Goal: Information Seeking & Learning: Check status

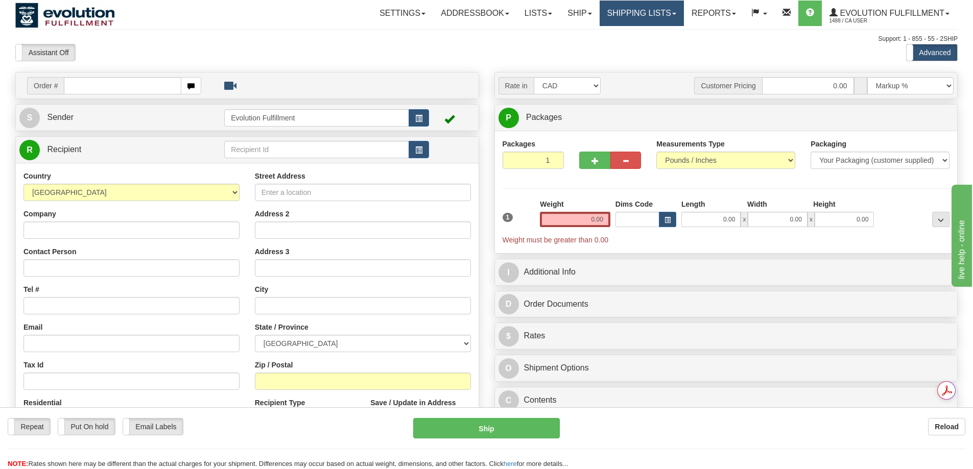
click at [643, 19] on link "Shipping lists" at bounding box center [642, 14] width 84 height 26
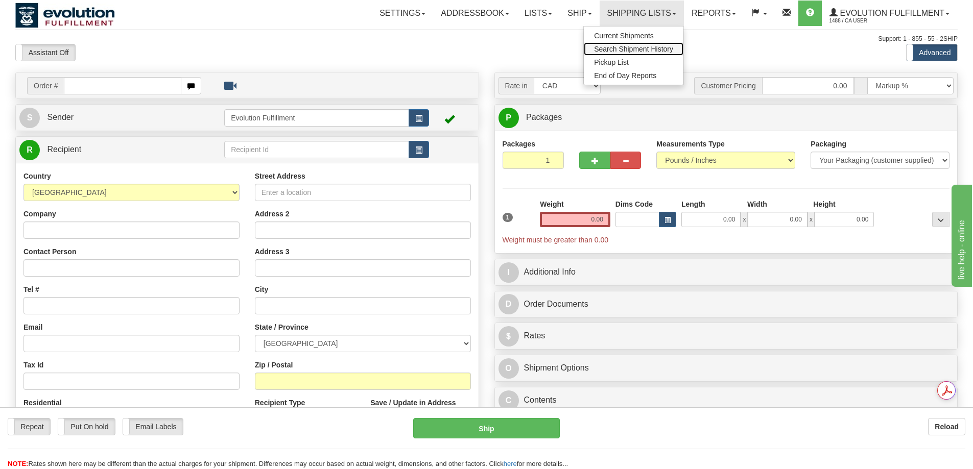
click at [623, 46] on span "Search Shipment History" at bounding box center [633, 49] width 79 height 8
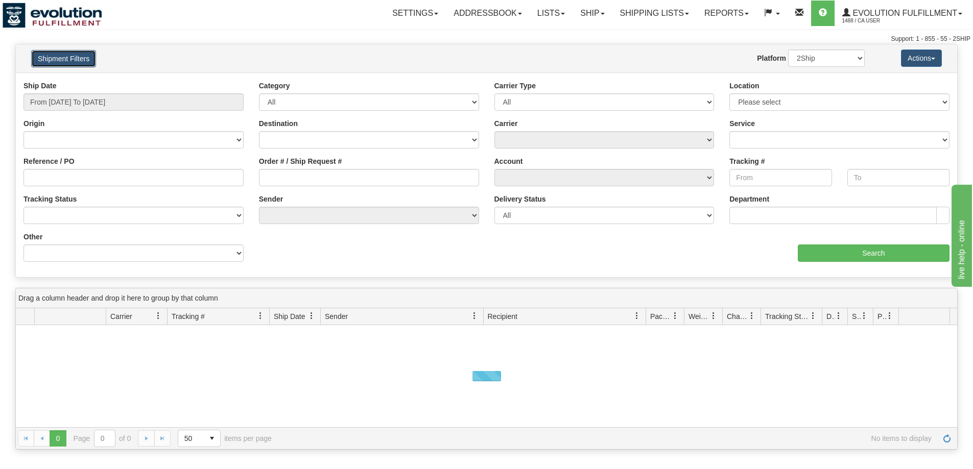
click at [79, 56] on button "Shipment Filters" at bounding box center [63, 58] width 65 height 17
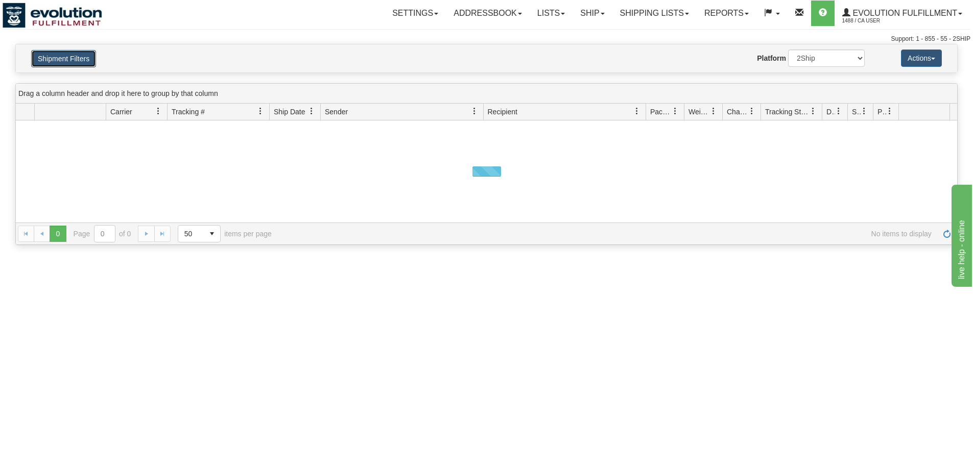
click at [79, 56] on button "Shipment Filters" at bounding box center [63, 58] width 65 height 17
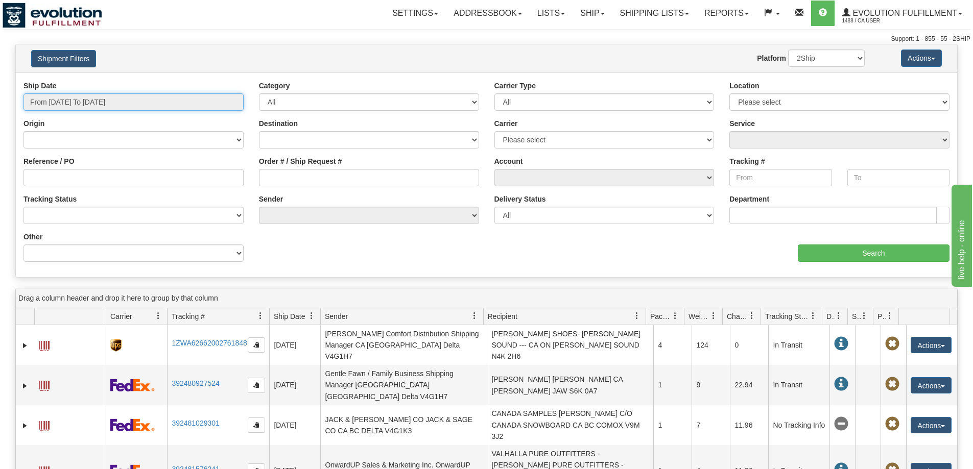
click at [101, 102] on input "From 08/25/2025 To 08/26/2025" at bounding box center [133, 101] width 220 height 17
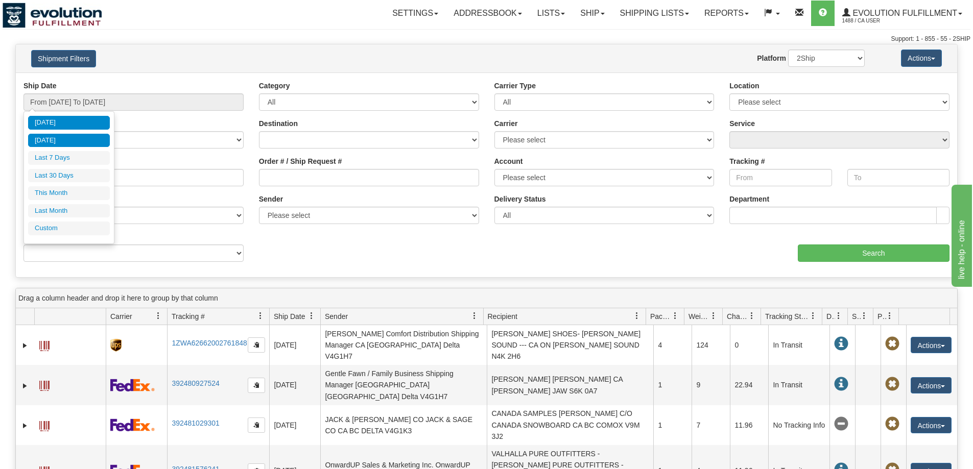
click at [84, 146] on li "Yesterday" at bounding box center [69, 141] width 82 height 14
type input "From 08/25/2025 To 08/25/2025"
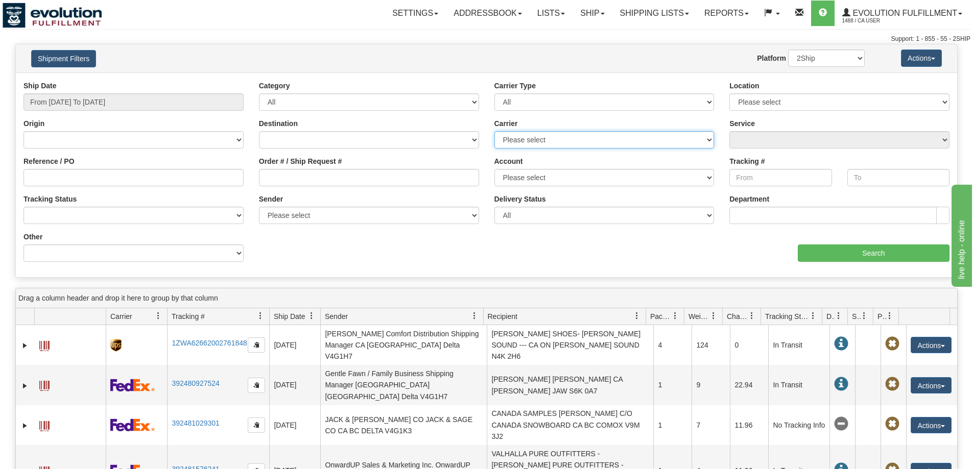
click at [527, 140] on select "Please select Canada Post Canpar DHL FedEx FedEx Express® FleetOptics Inc. GTA …" at bounding box center [604, 139] width 220 height 17
select select "11"
click at [494, 131] on select "Please select Canada Post Canpar DHL FedEx FedEx Express® FleetOptics Inc. GTA …" at bounding box center [604, 139] width 220 height 17
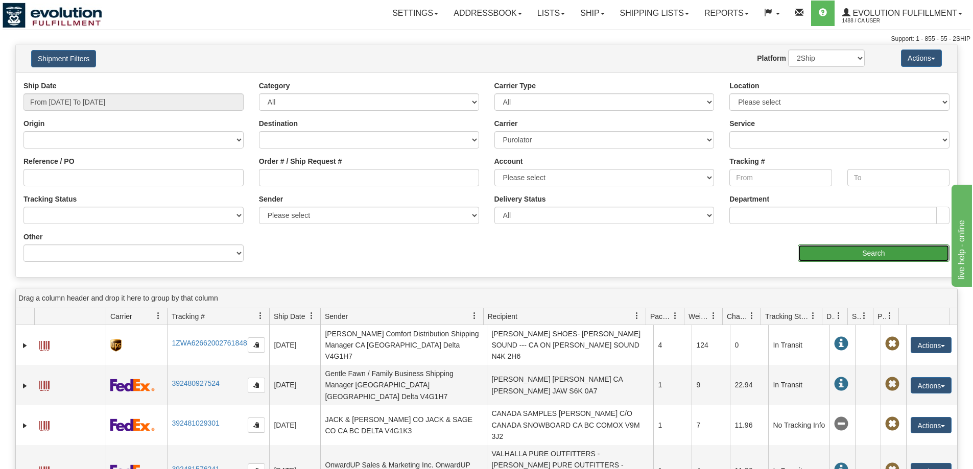
click at [864, 258] on input "Search" at bounding box center [874, 253] width 152 height 17
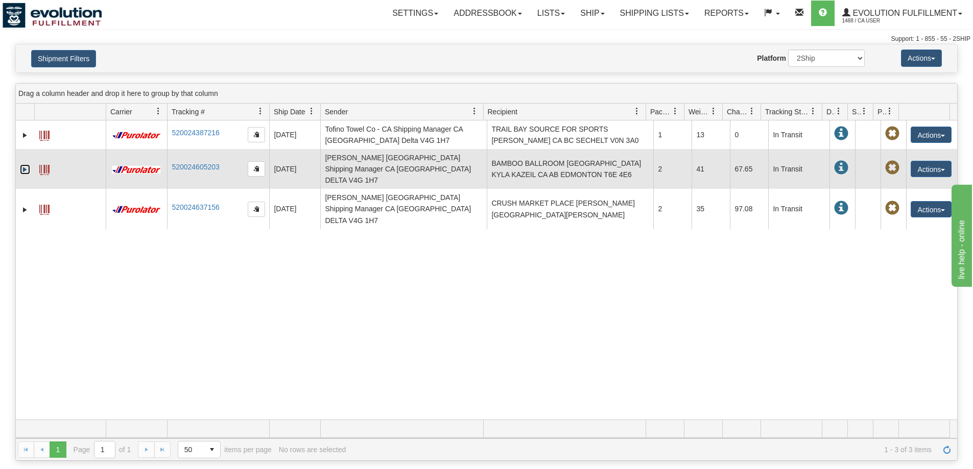
click at [24, 166] on link "Expand" at bounding box center [25, 169] width 10 height 10
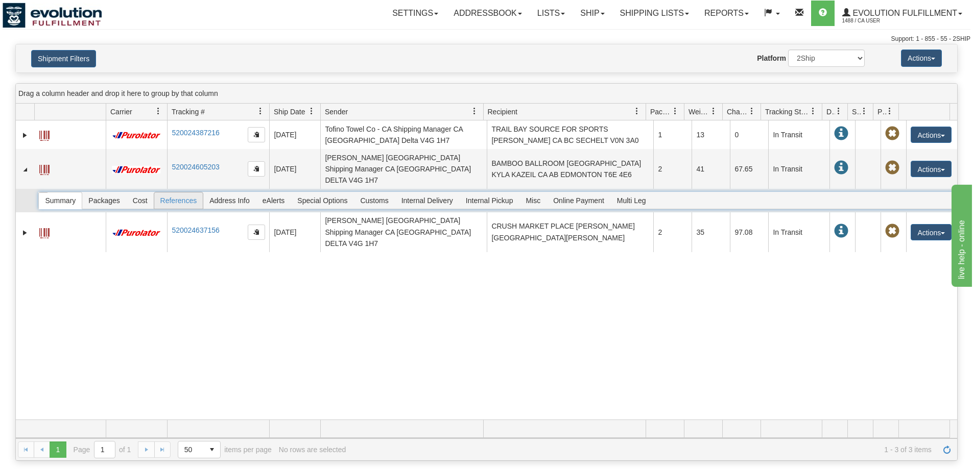
click at [155, 193] on span "References" at bounding box center [178, 201] width 49 height 16
click at [136, 192] on div at bounding box center [495, 200] width 914 height 17
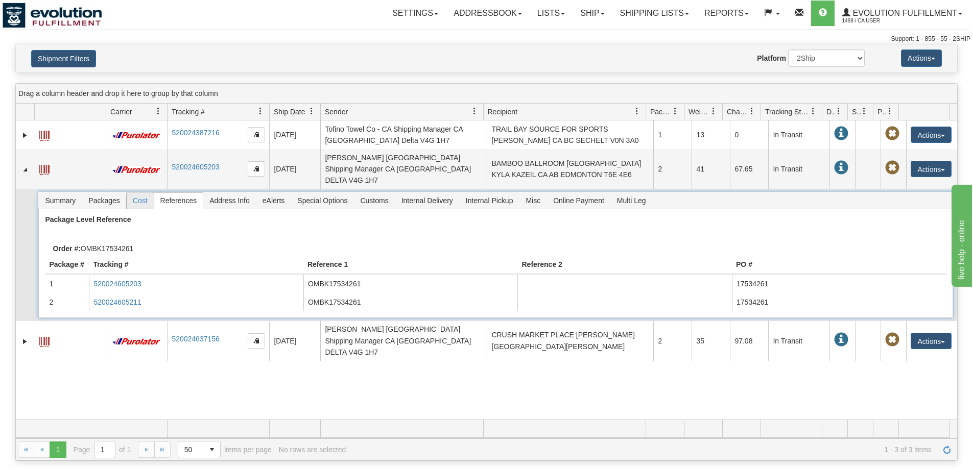
click at [136, 193] on span "Cost" at bounding box center [140, 201] width 27 height 16
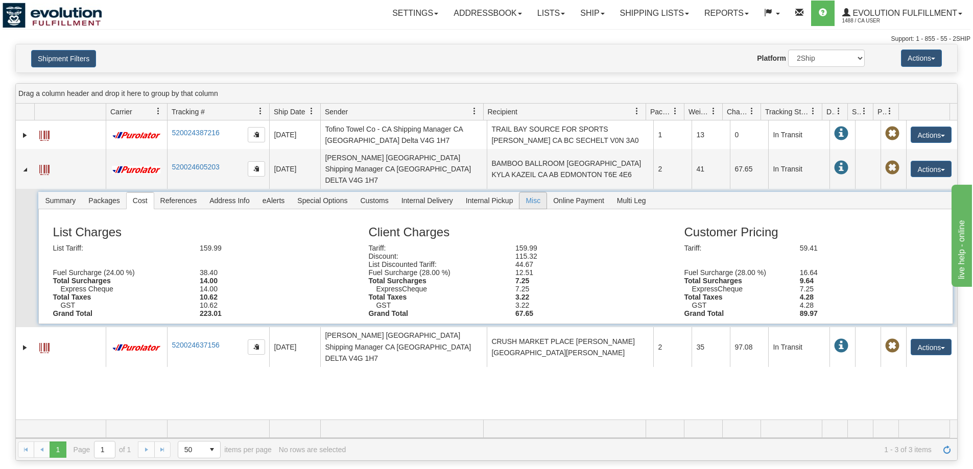
click at [527, 193] on span "Misc" at bounding box center [533, 201] width 27 height 16
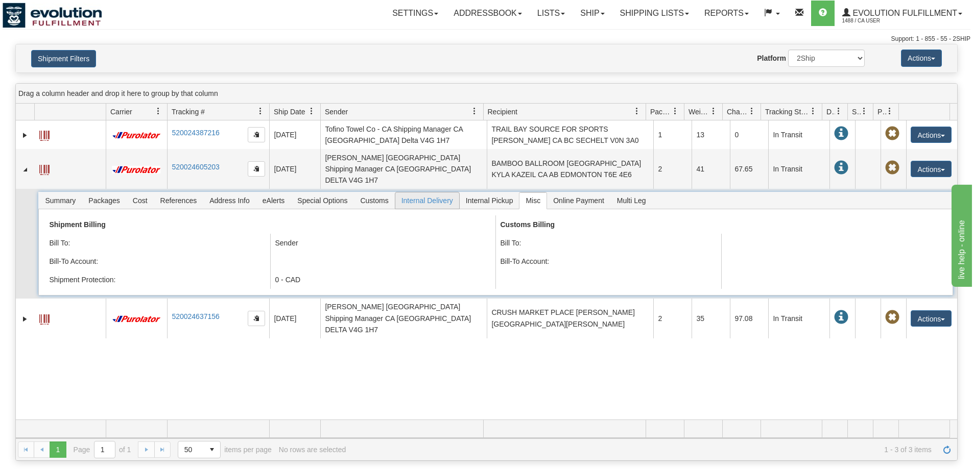
click at [438, 193] on span "Internal Delivery" at bounding box center [427, 201] width 64 height 16
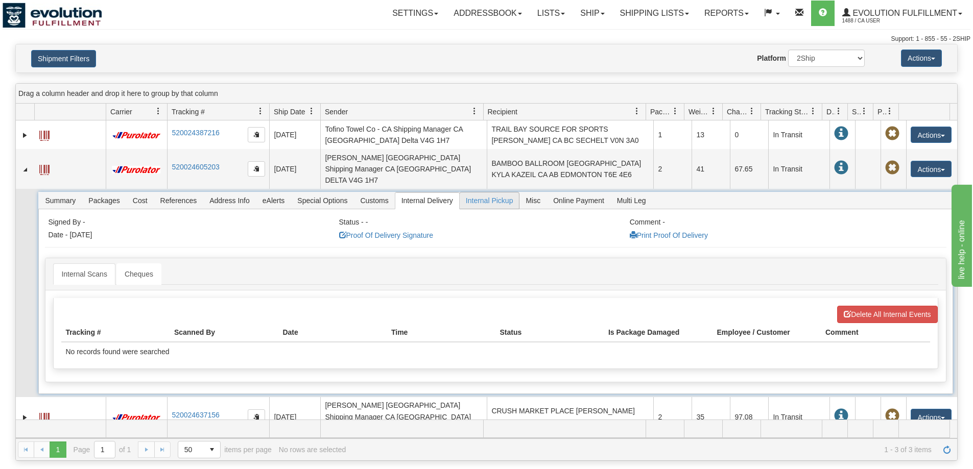
click at [503, 193] on span "Internal Pickup" at bounding box center [490, 201] width 60 height 16
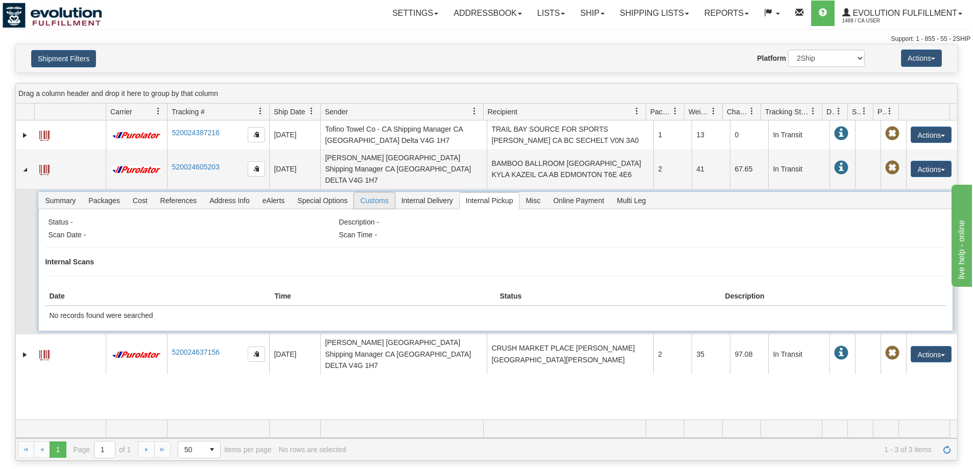
click at [383, 195] on span "Customs" at bounding box center [374, 201] width 40 height 16
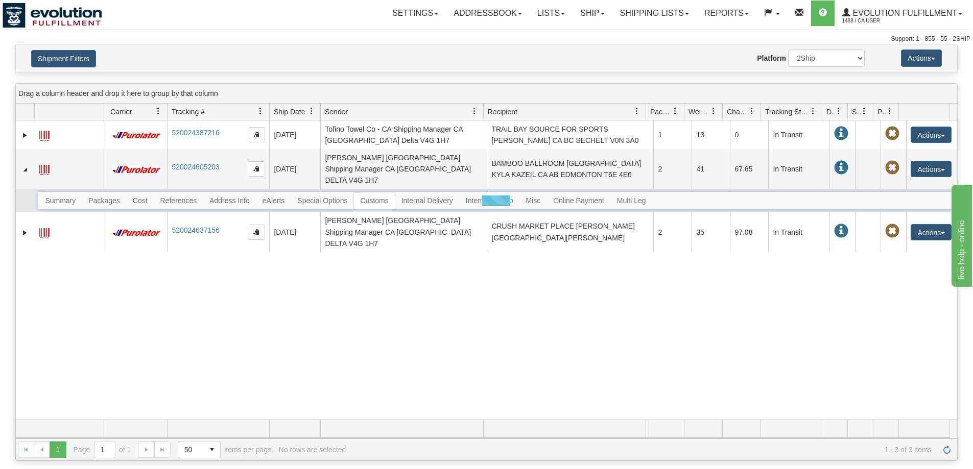
click at [335, 194] on div at bounding box center [495, 200] width 914 height 17
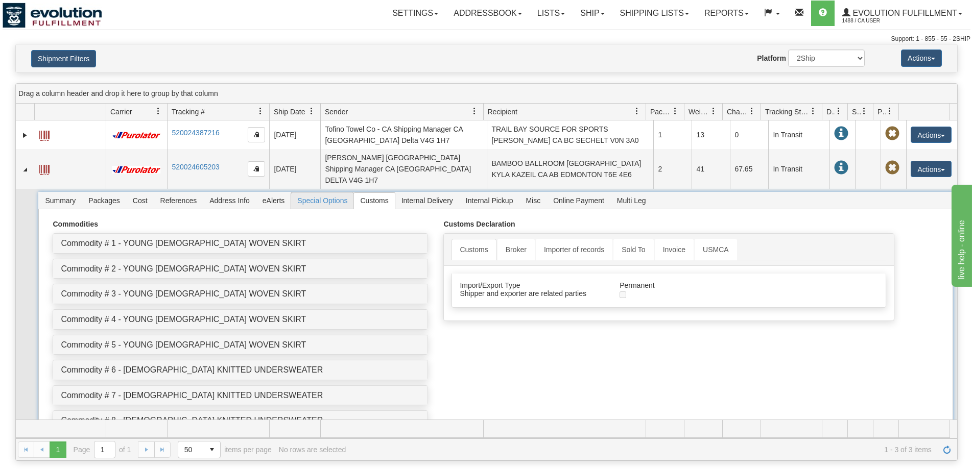
click at [327, 193] on span "Special Options" at bounding box center [322, 201] width 62 height 16
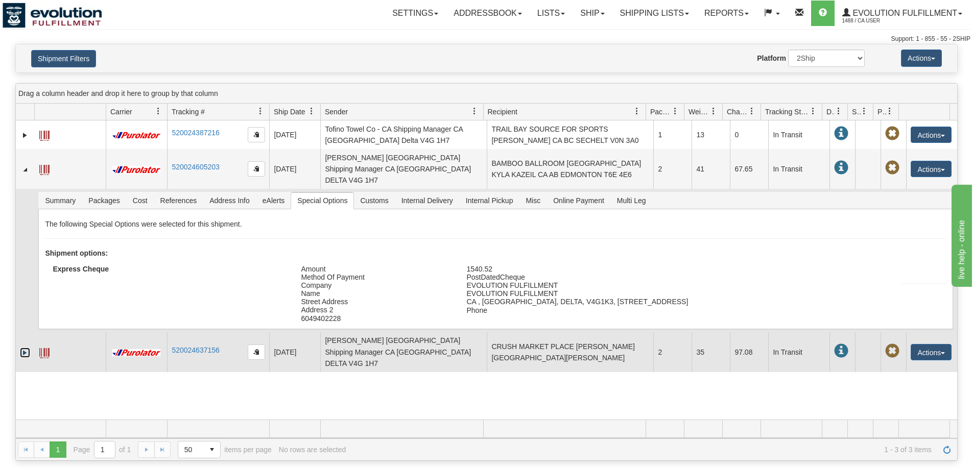
click at [25, 348] on link "Expand" at bounding box center [25, 353] width 10 height 10
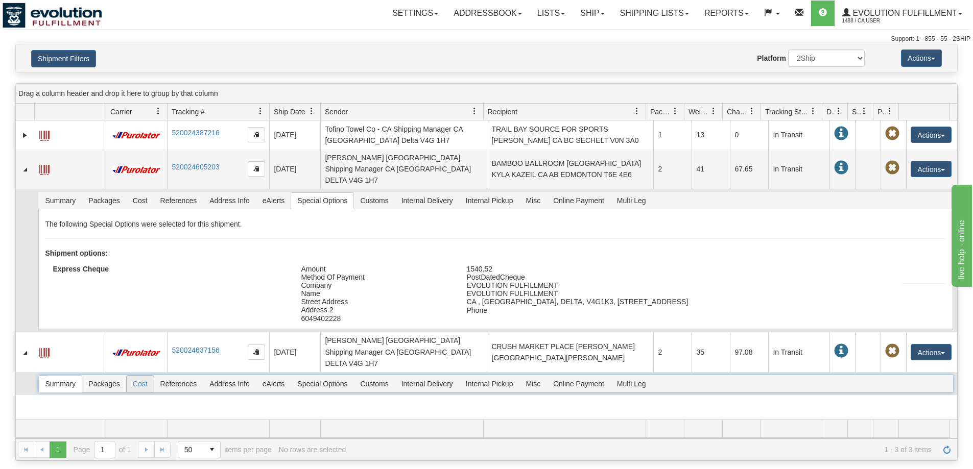
click at [138, 376] on span "Cost" at bounding box center [140, 384] width 27 height 16
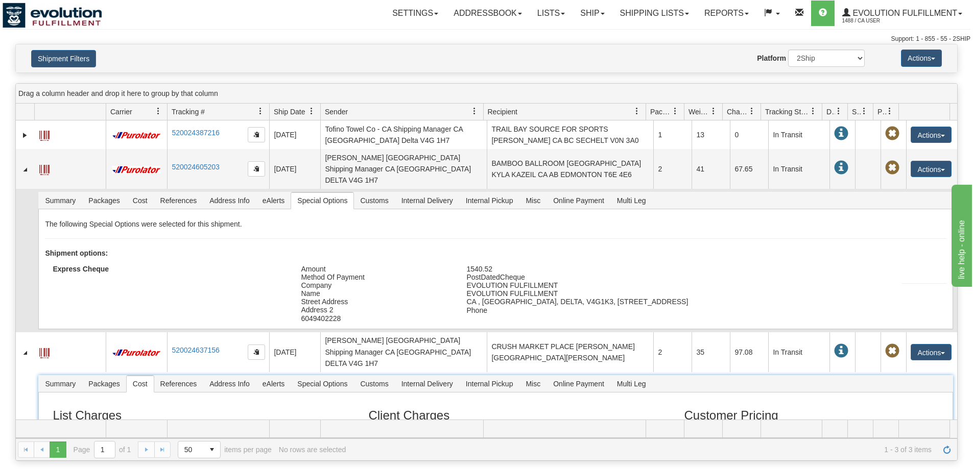
scroll to position [75, 0]
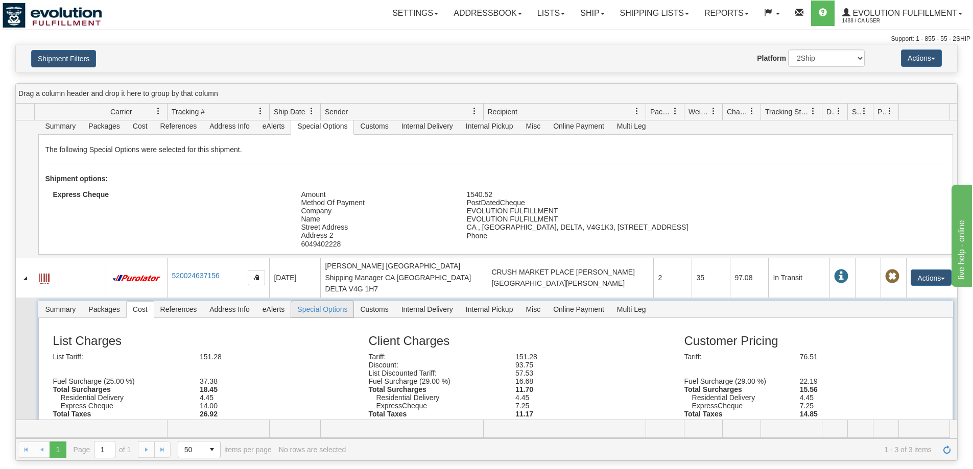
click at [329, 301] on span "Special Options" at bounding box center [322, 309] width 62 height 16
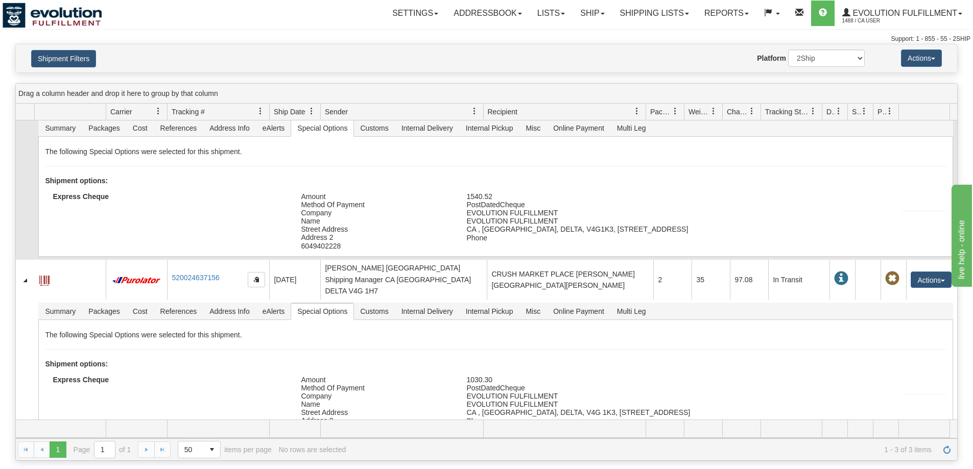
scroll to position [73, 0]
click at [636, 18] on link "Shipping lists" at bounding box center [654, 14] width 84 height 26
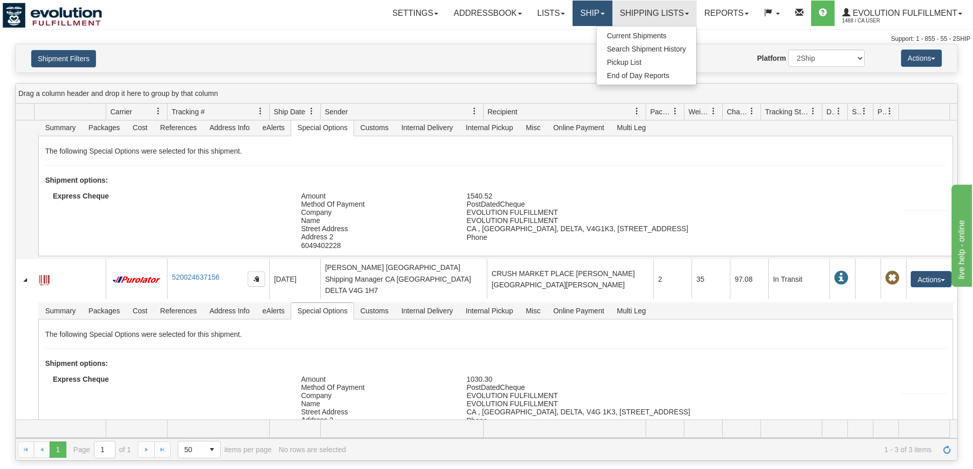
click at [593, 11] on link "Ship" at bounding box center [592, 14] width 39 height 26
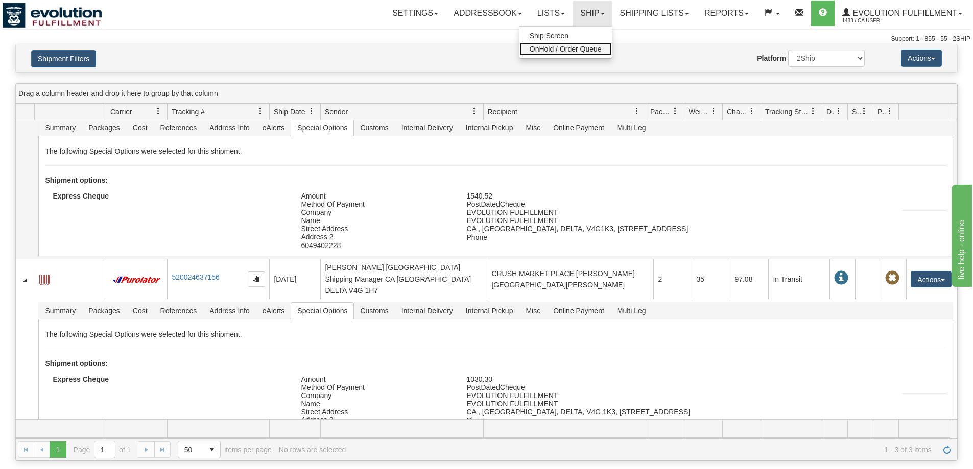
click at [550, 51] on span "OnHold / Order Queue" at bounding box center [566, 49] width 72 height 8
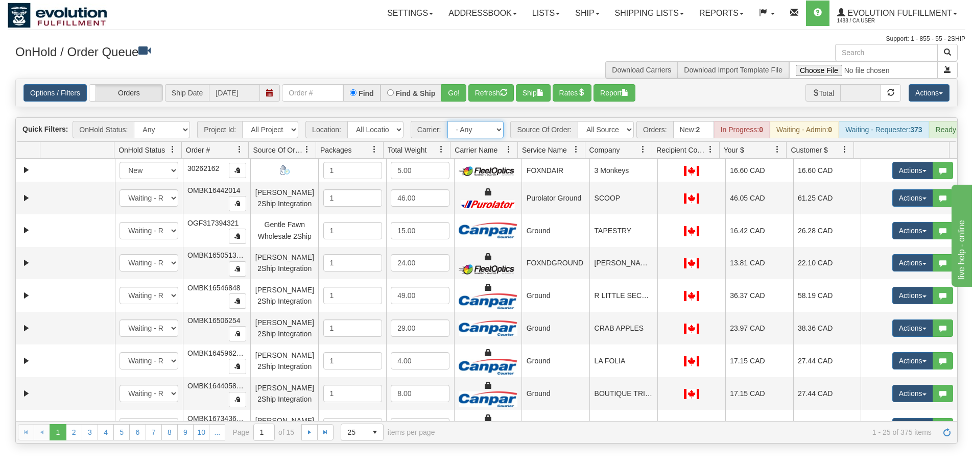
click at [479, 129] on select "- Any - Has NO carrier assigned - Has a carrier assigned FleetOptics Inc. My Ca…" at bounding box center [475, 129] width 56 height 17
select select "11"
click at [447, 121] on select "- Any - Has NO carrier assigned - Has a carrier assigned FleetOptics Inc. My Ca…" at bounding box center [475, 129] width 56 height 17
